Goal: Task Accomplishment & Management: Use online tool/utility

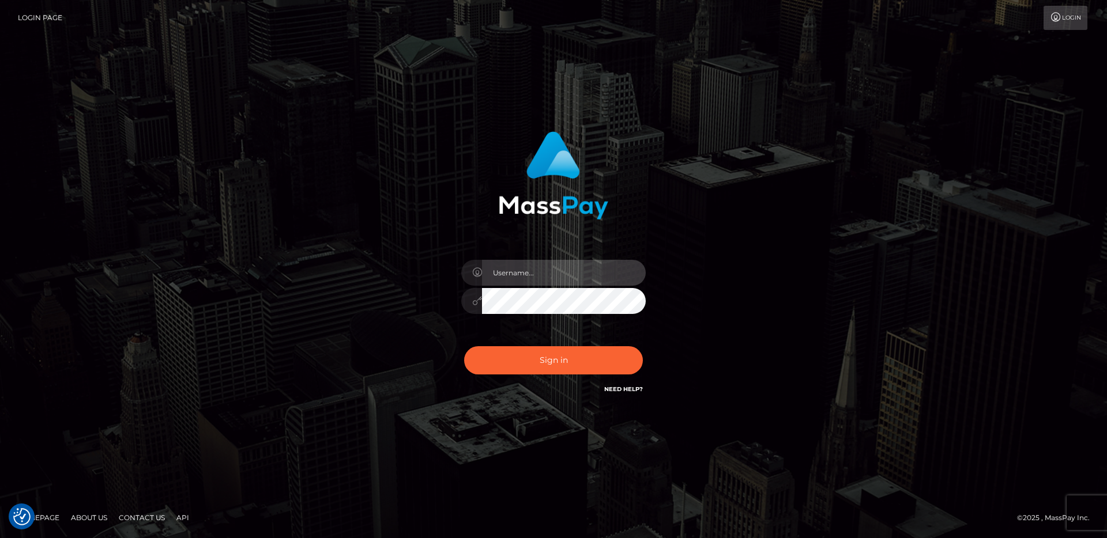
type input "egblue"
click at [694, 250] on div "egblue Sign in" at bounding box center [553, 264] width 303 height 282
